Goal: Transaction & Acquisition: Purchase product/service

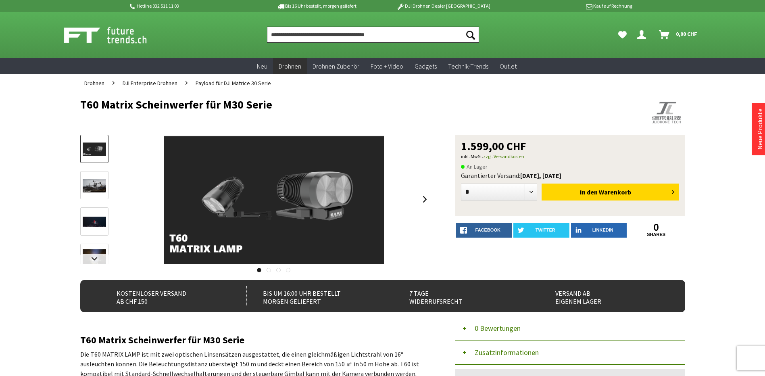
click at [328, 38] on input "Produkt, Marke, Kategorie, EAN, Artikelnummer…" at bounding box center [373, 35] width 212 height 16
paste input "**********"
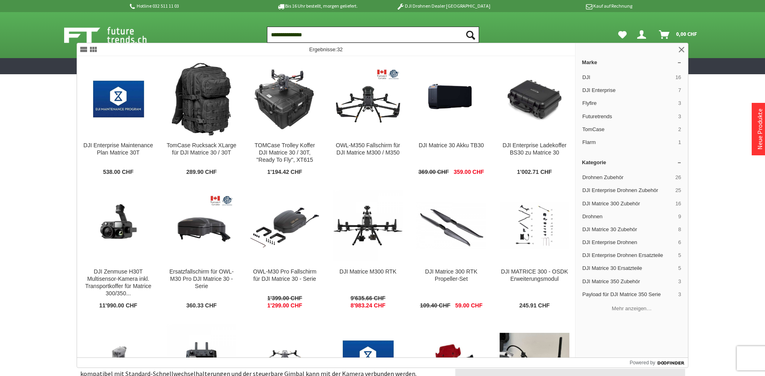
type input "**********"
click at [462, 27] on button "Suchen" at bounding box center [470, 35] width 17 height 16
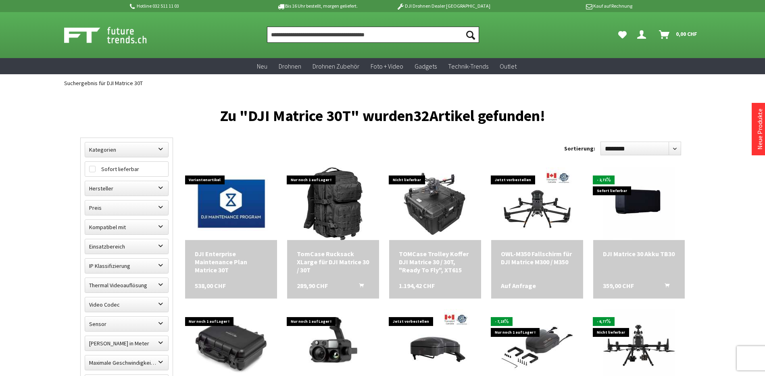
click at [295, 36] on input "Produkt, Marke, Kategorie, EAN, Artikelnummer…" at bounding box center [373, 35] width 212 height 16
paste input "**********"
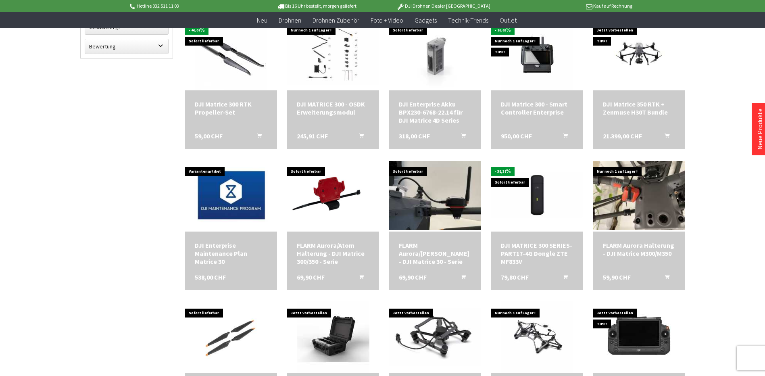
scroll to position [323, 0]
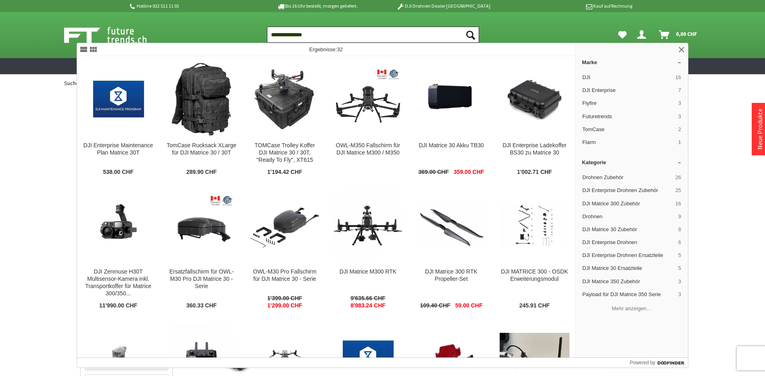
type input "**********"
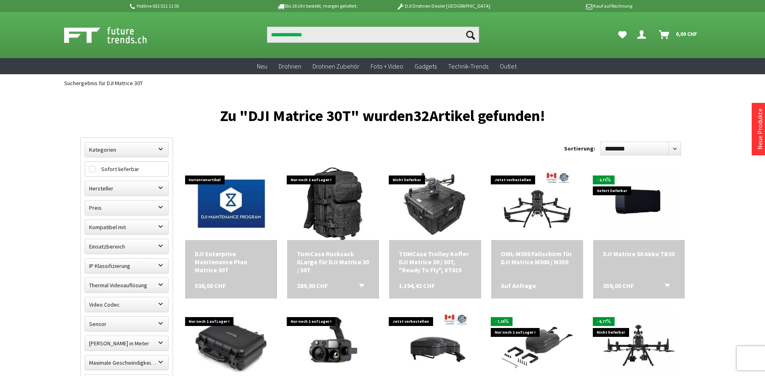
click at [186, 34] on div at bounding box center [141, 35] width 155 height 20
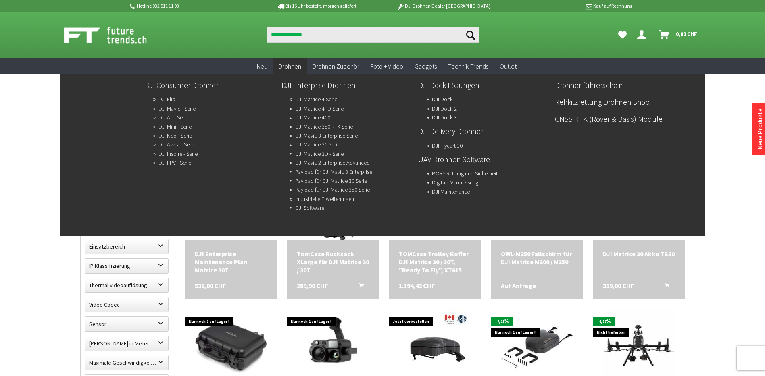
click at [301, 144] on link "DJI Matrice 30 Serie" at bounding box center [317, 144] width 45 height 11
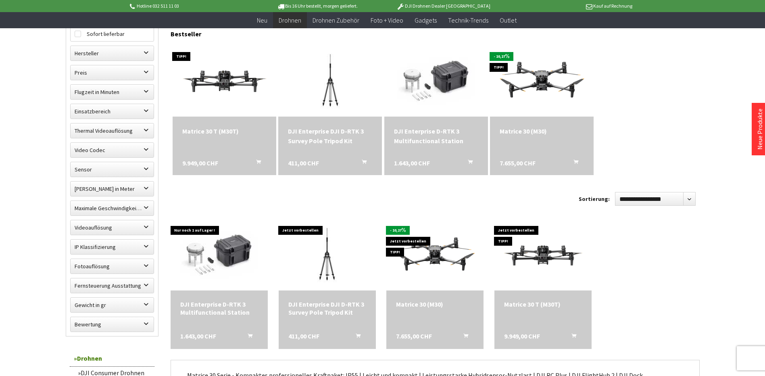
scroll to position [282, 0]
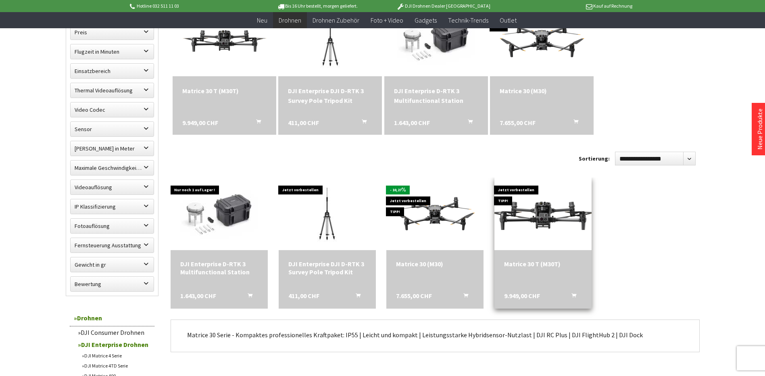
click at [535, 222] on img at bounding box center [543, 214] width 136 height 77
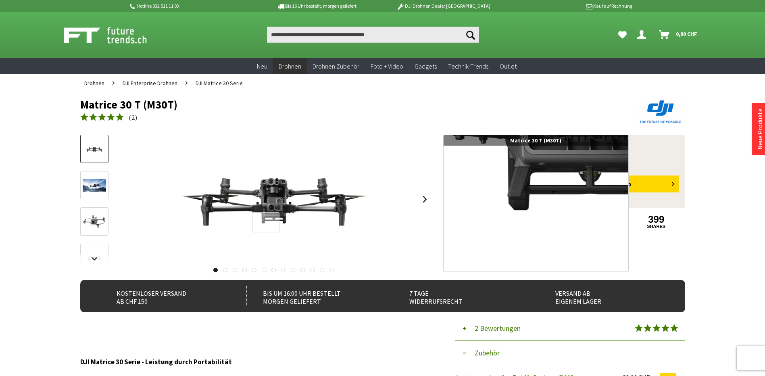
scroll to position [40, 0]
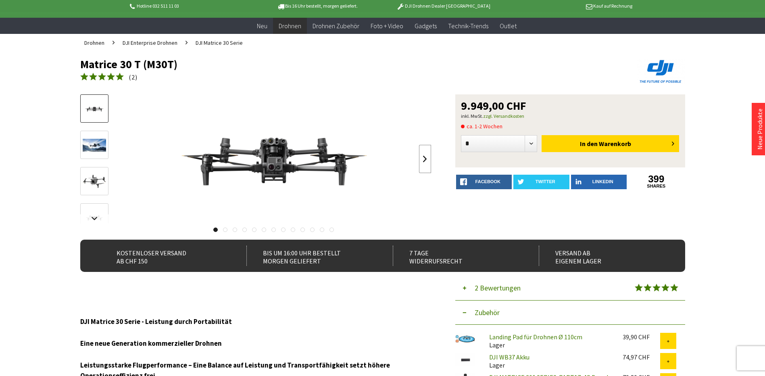
click at [422, 159] on link at bounding box center [425, 159] width 12 height 28
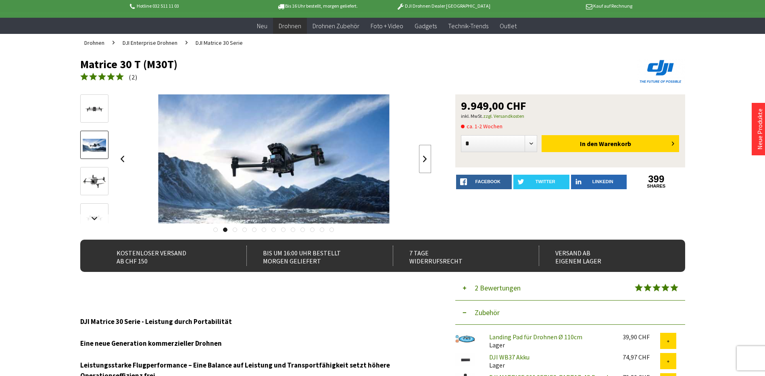
click at [422, 159] on link at bounding box center [425, 159] width 12 height 28
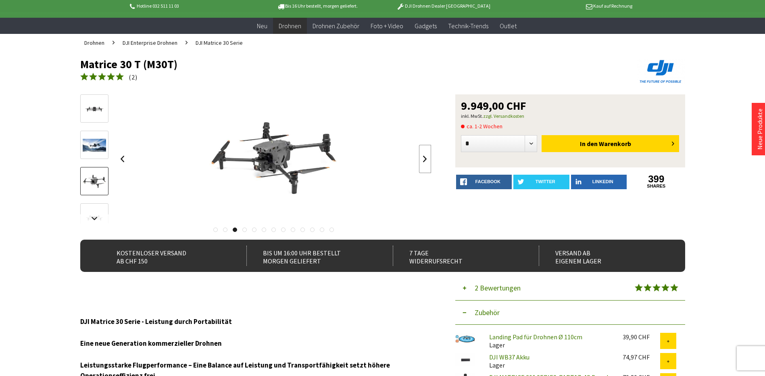
click at [422, 159] on link at bounding box center [425, 159] width 12 height 28
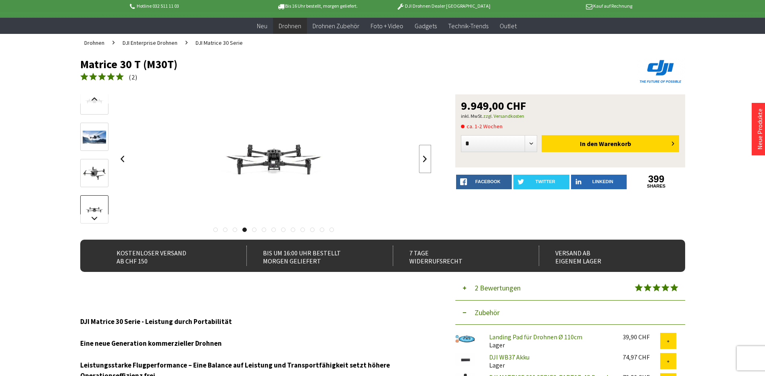
click at [422, 159] on link at bounding box center [425, 159] width 12 height 28
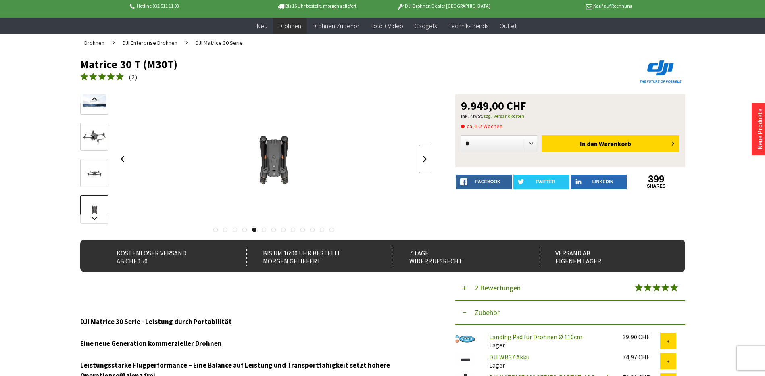
click at [422, 159] on link at bounding box center [425, 159] width 12 height 28
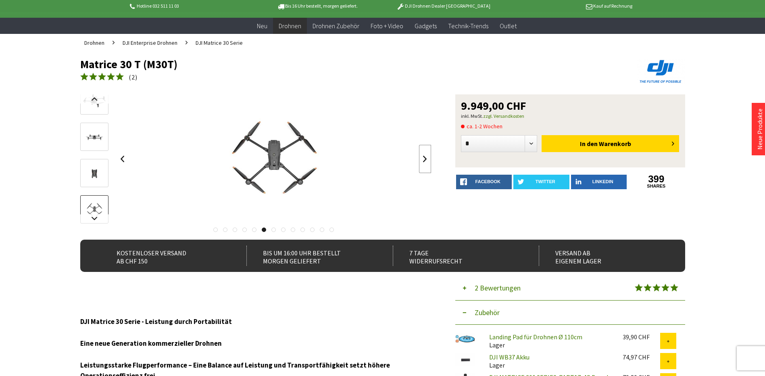
click at [422, 159] on link at bounding box center [425, 159] width 12 height 28
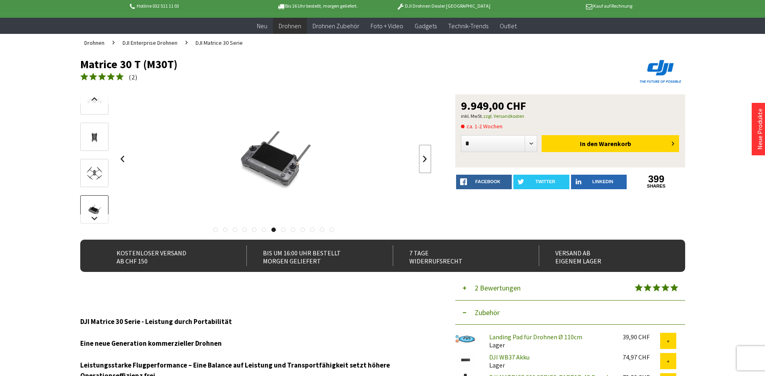
click at [422, 159] on link at bounding box center [425, 159] width 12 height 28
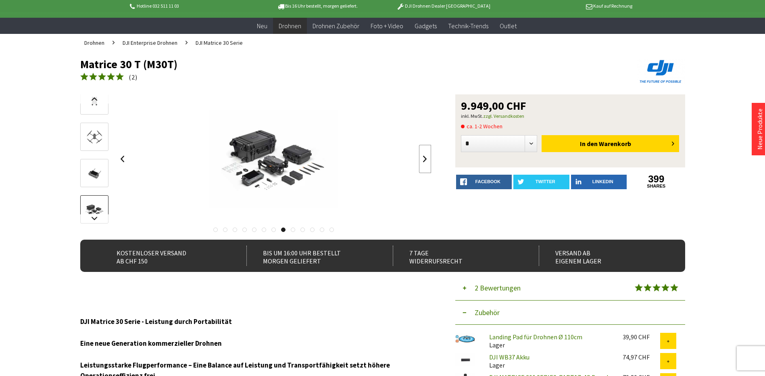
click at [422, 159] on link at bounding box center [425, 159] width 12 height 28
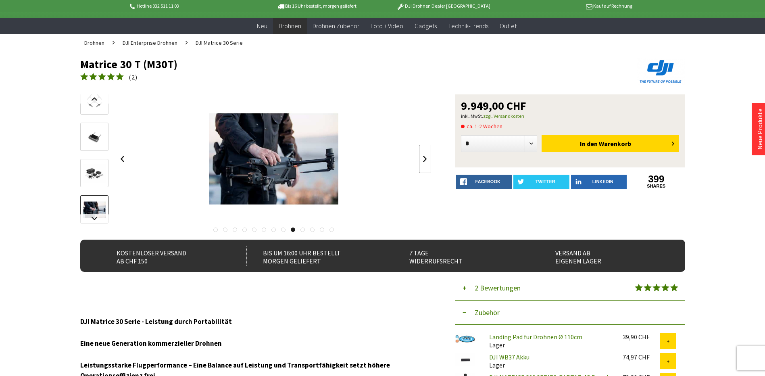
click at [422, 159] on link at bounding box center [425, 159] width 12 height 28
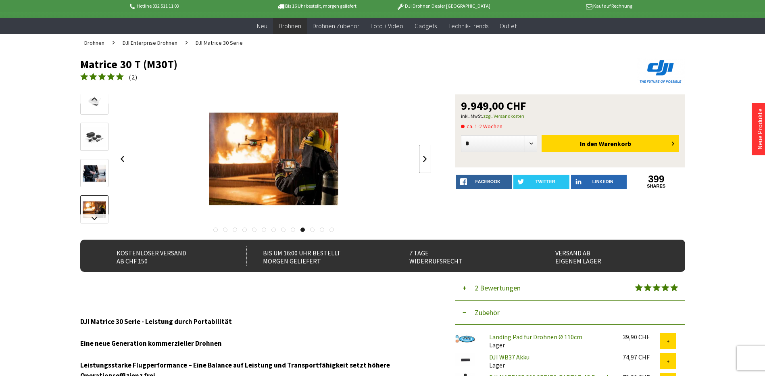
click at [422, 159] on link at bounding box center [425, 159] width 12 height 28
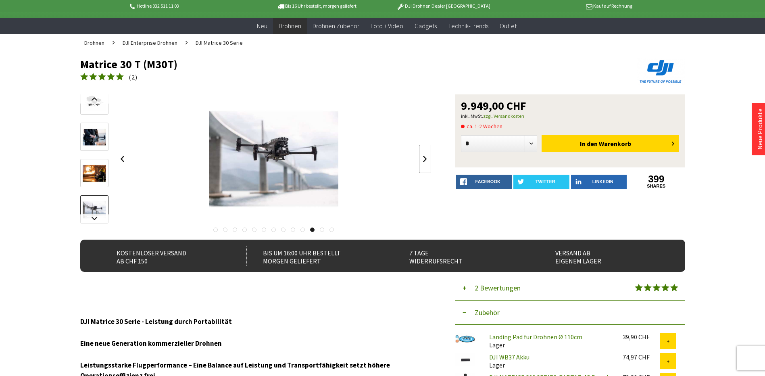
click at [422, 159] on link at bounding box center [425, 159] width 12 height 28
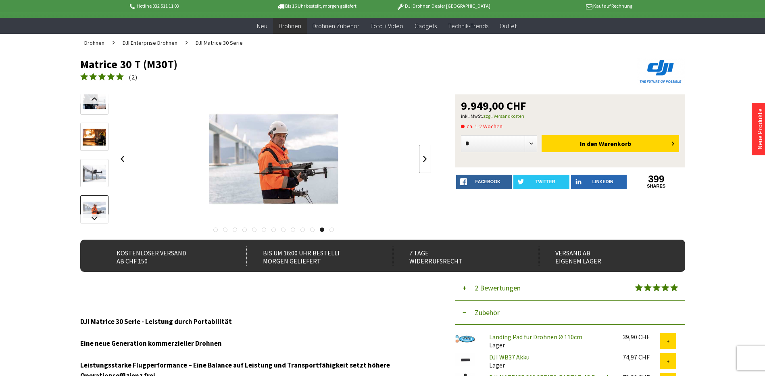
click at [422, 159] on link at bounding box center [425, 159] width 12 height 28
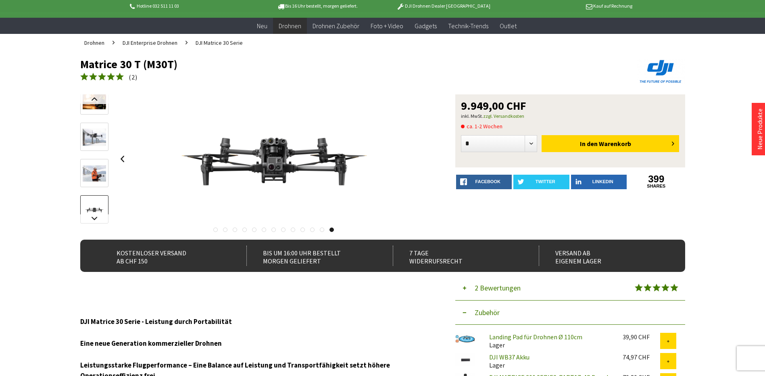
click at [422, 159] on div at bounding box center [274, 158] width 315 height 129
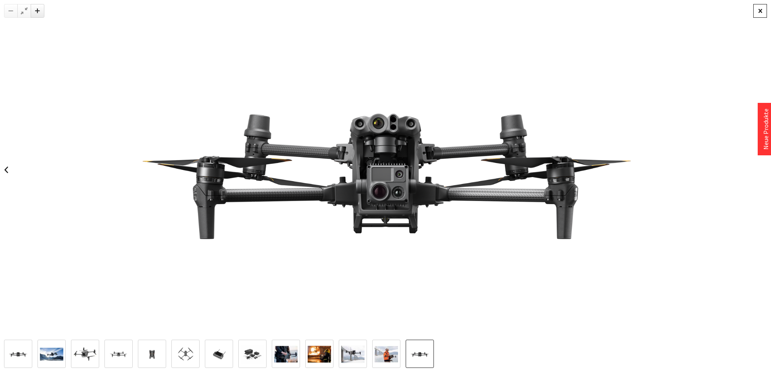
click at [763, 8] on div at bounding box center [761, 11] width 14 height 14
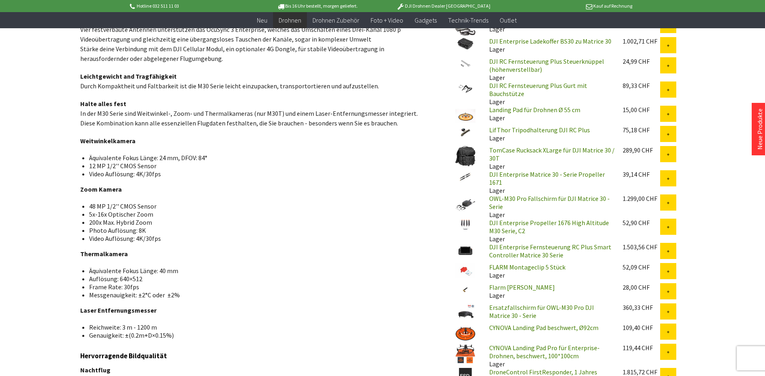
scroll to position [726, 0]
